Goal: Information Seeking & Learning: Learn about a topic

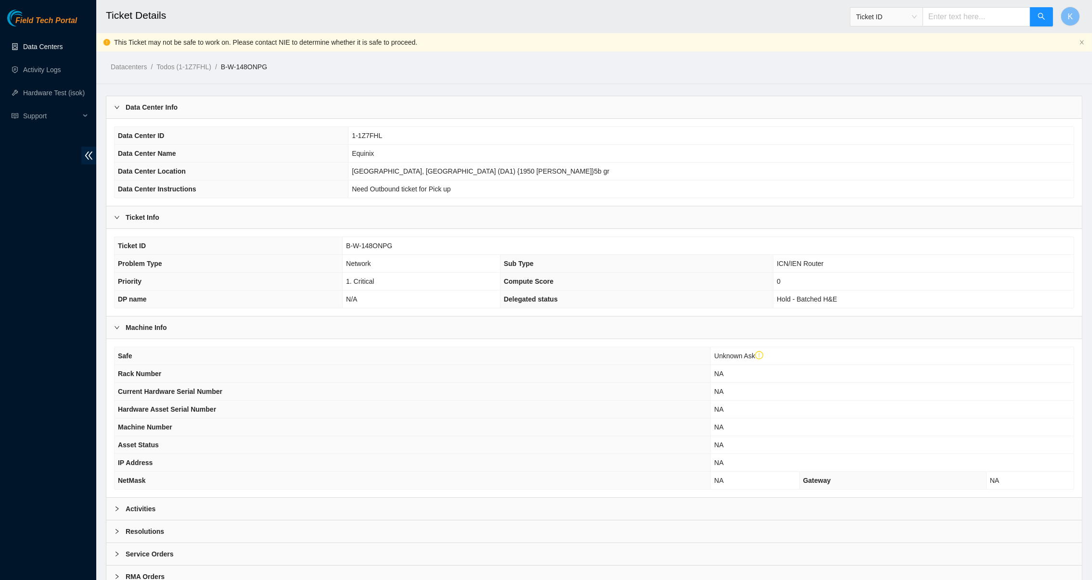
click at [56, 46] on link "Data Centers" at bounding box center [42, 47] width 39 height 8
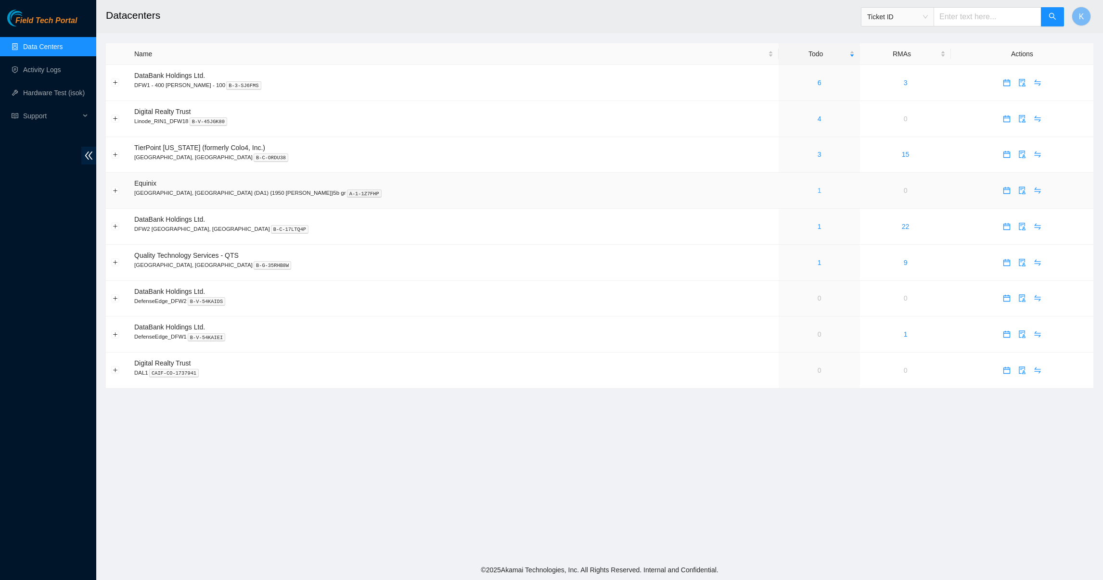
click at [818, 192] on link "1" at bounding box center [820, 191] width 4 height 8
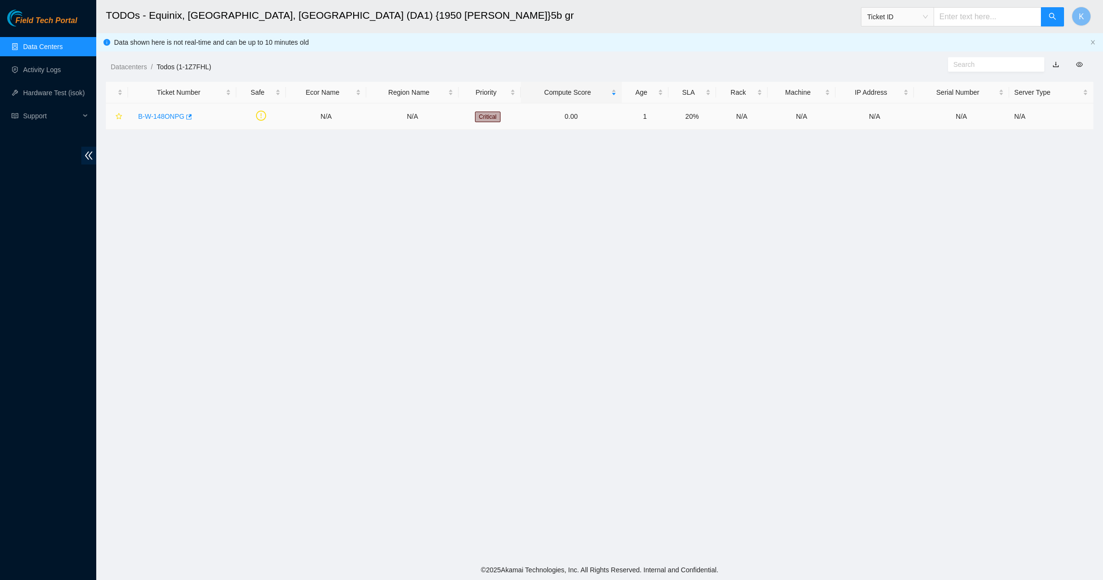
click at [166, 114] on link "B-W-148ONPG" at bounding box center [161, 117] width 46 height 8
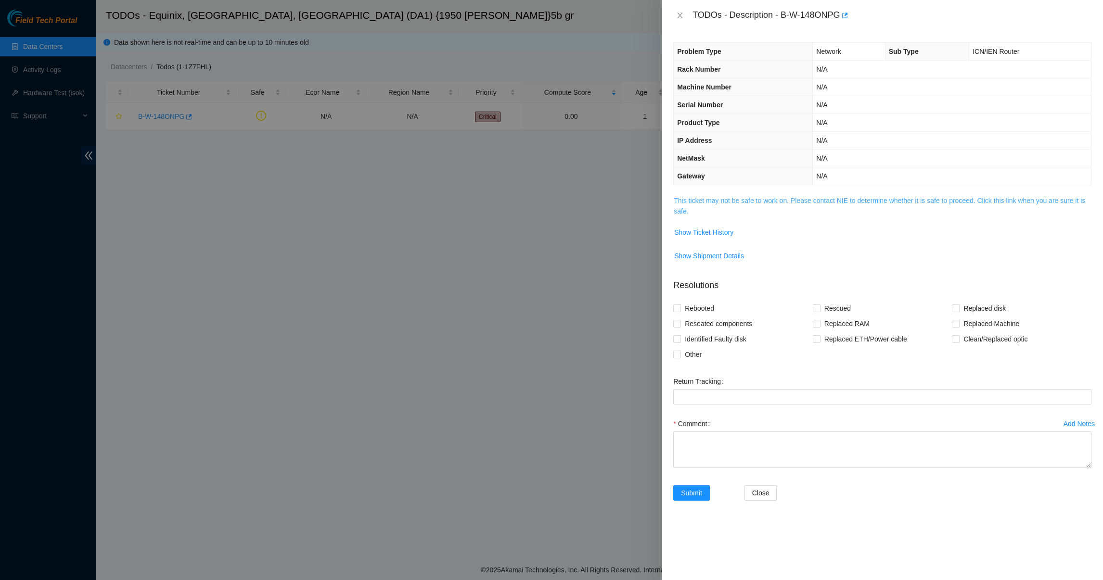
click at [703, 201] on link "This ticket may not be safe to work on. Please contact NIE to determine whether…" at bounding box center [879, 206] width 411 height 18
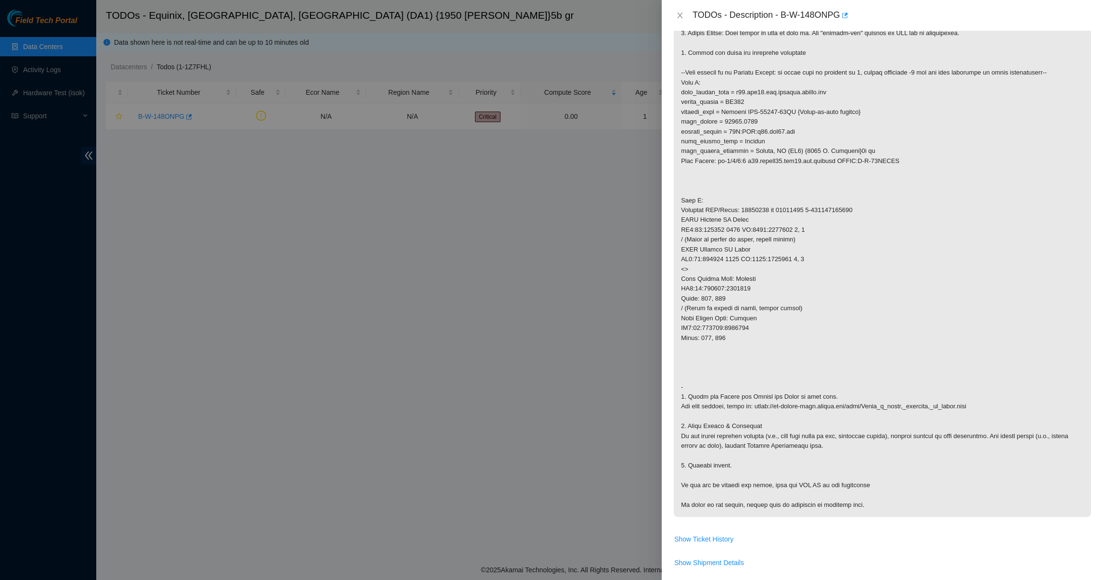
scroll to position [267, 0]
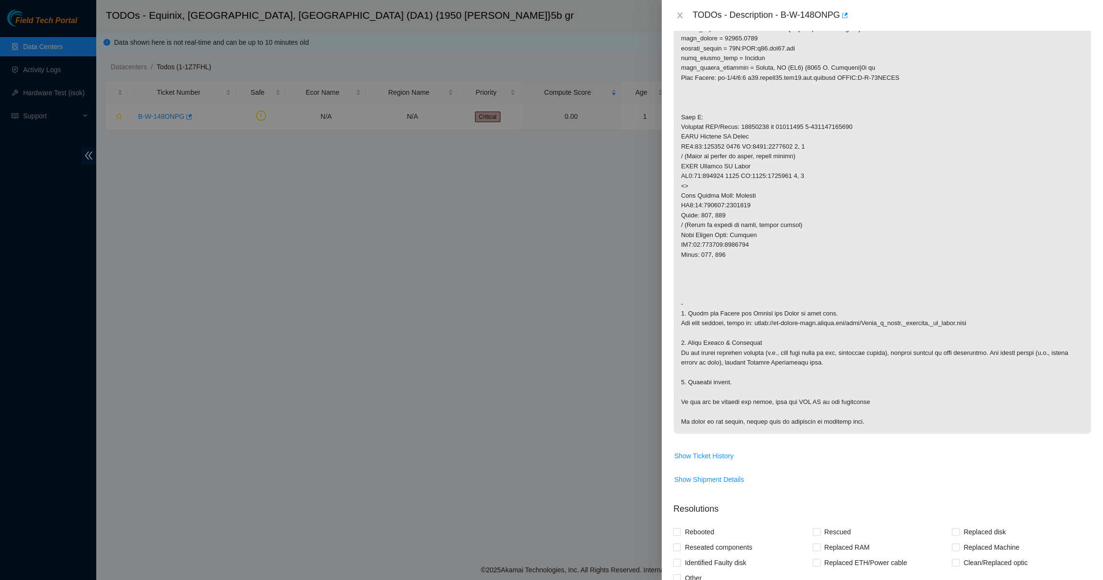
click at [744, 314] on p at bounding box center [882, 181] width 417 height 506
drag, startPoint x: 744, startPoint y: 314, endPoint x: 737, endPoint y: 322, distance: 10.6
click at [737, 322] on p at bounding box center [882, 181] width 417 height 506
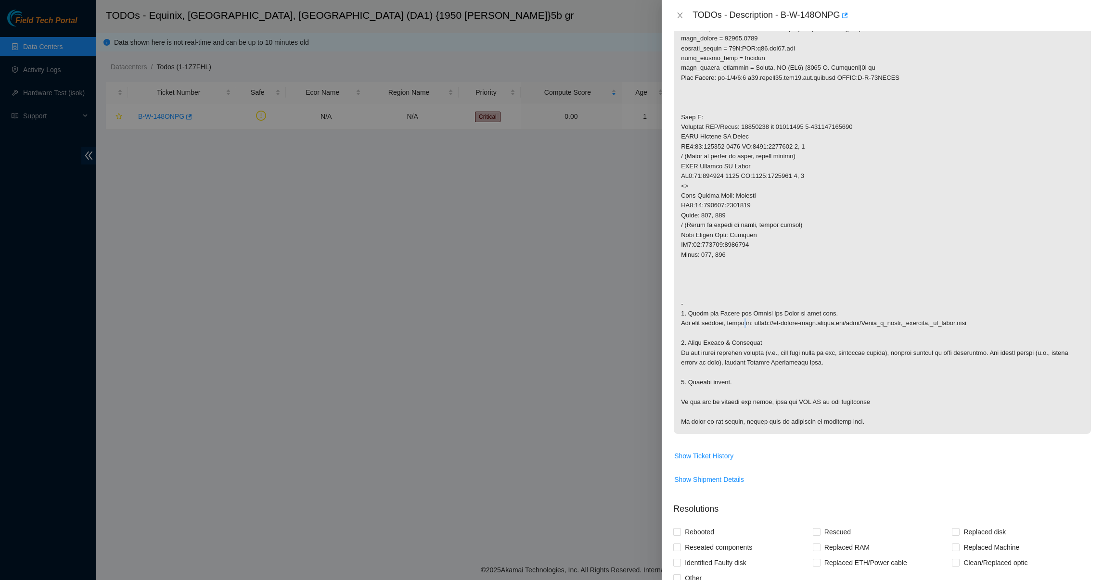
click at [737, 322] on p at bounding box center [882, 181] width 417 height 506
drag, startPoint x: 737, startPoint y: 322, endPoint x: 714, endPoint y: 353, distance: 38.8
click at [714, 353] on p at bounding box center [882, 181] width 417 height 506
drag, startPoint x: 714, startPoint y: 353, endPoint x: 720, endPoint y: 379, distance: 27.2
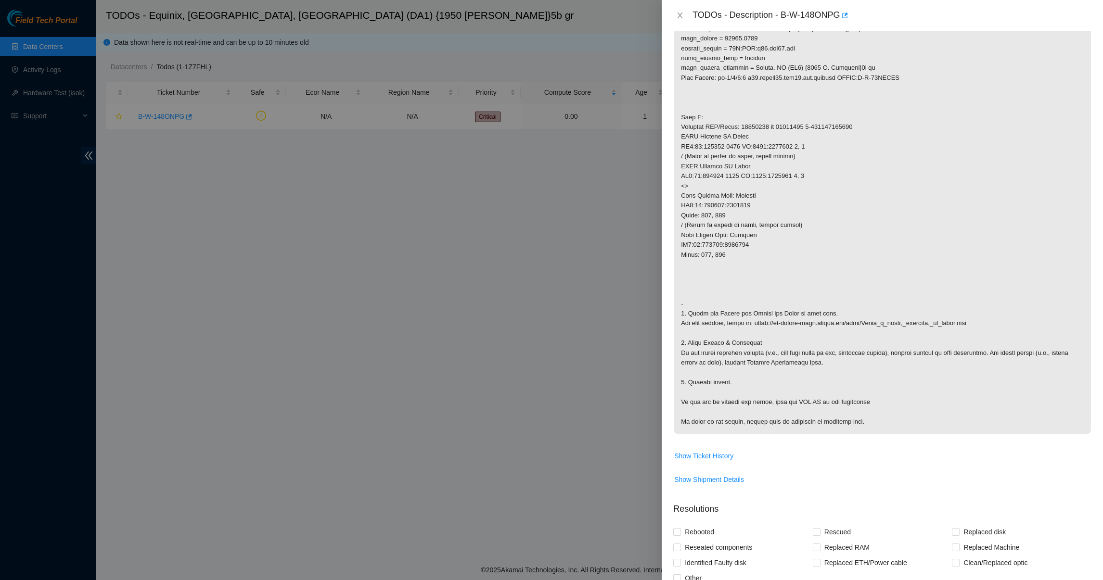
click at [720, 379] on p at bounding box center [882, 181] width 417 height 506
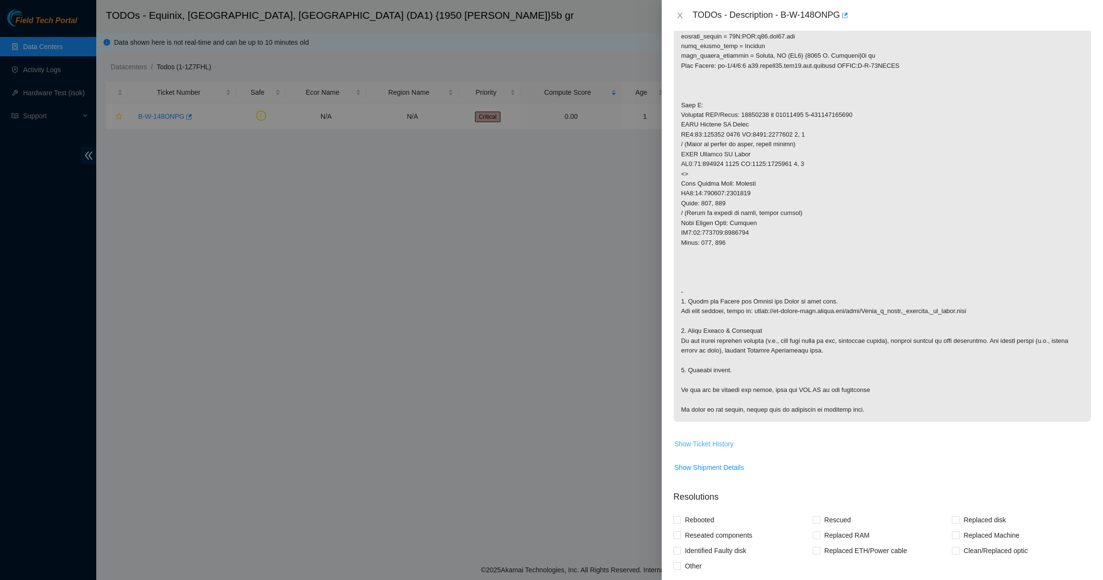
click at [701, 446] on span "Show Ticket History" at bounding box center [703, 444] width 59 height 11
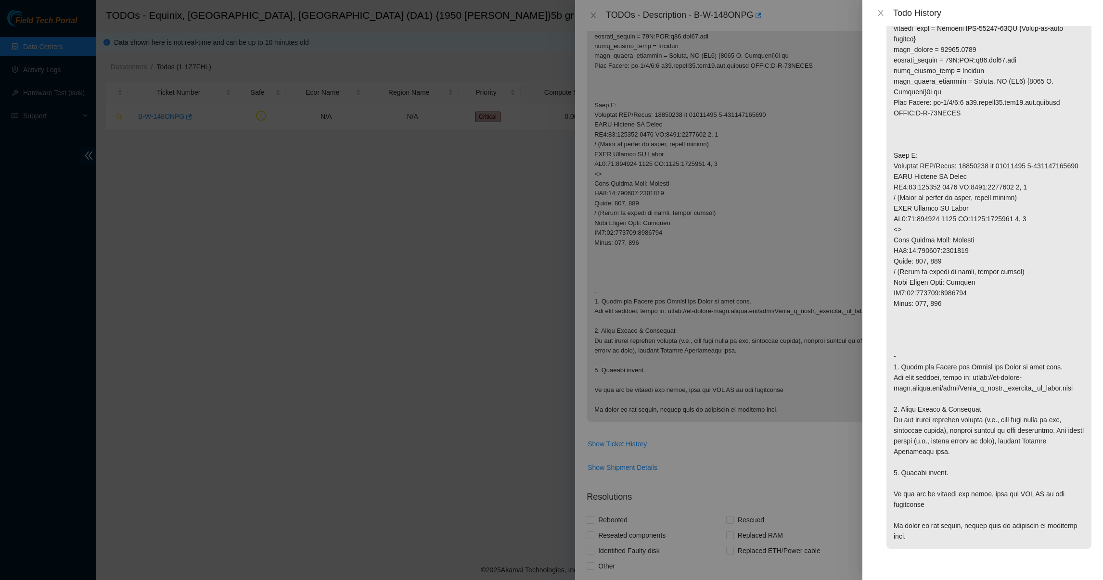
scroll to position [0, 0]
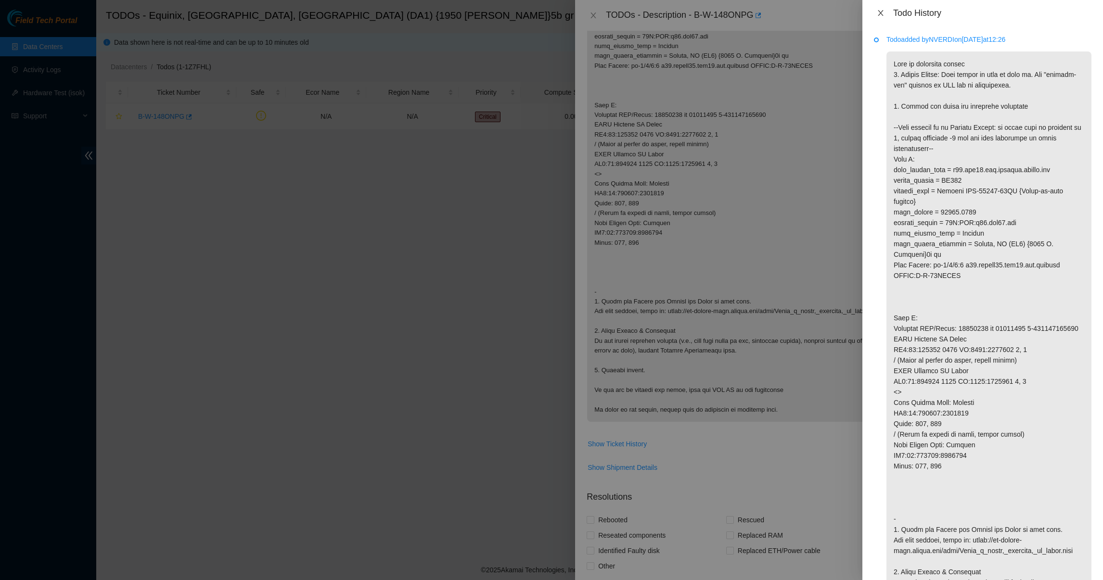
click at [879, 16] on icon "close" at bounding box center [881, 13] width 8 height 8
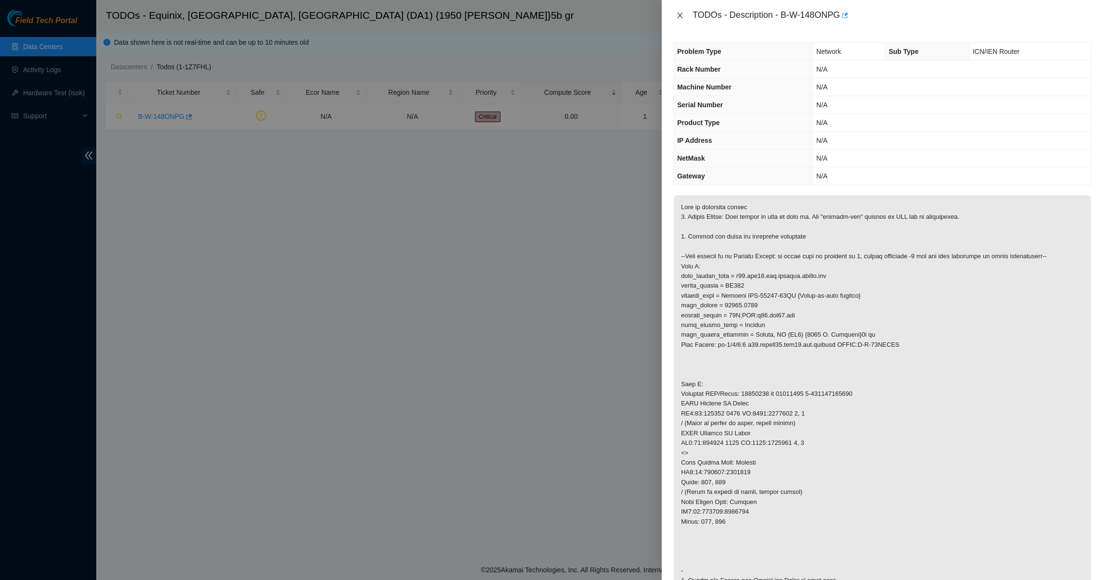
click at [677, 18] on icon "close" at bounding box center [680, 16] width 8 height 8
